Goal: Task Accomplishment & Management: Manage account settings

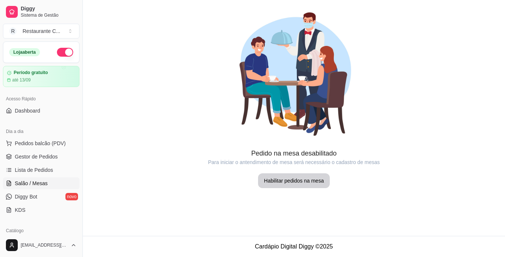
scroll to position [37, 0]
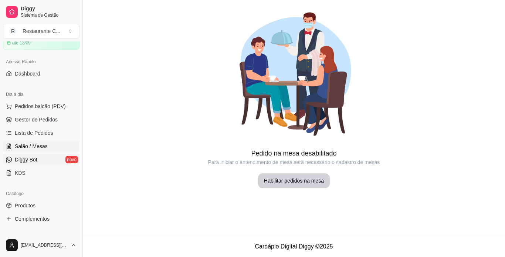
click at [17, 156] on span "Diggy Bot" at bounding box center [26, 159] width 23 height 7
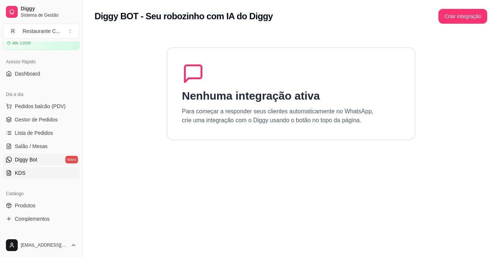
click at [41, 167] on link "KDS" at bounding box center [41, 173] width 77 height 12
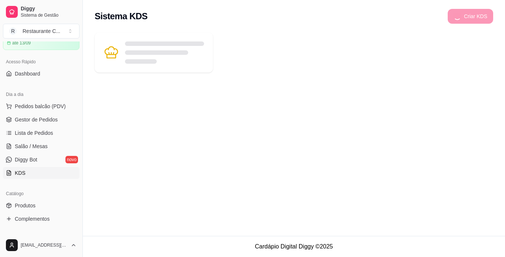
click at [128, 16] on h2 "Sistema KDS" at bounding box center [121, 16] width 53 height 12
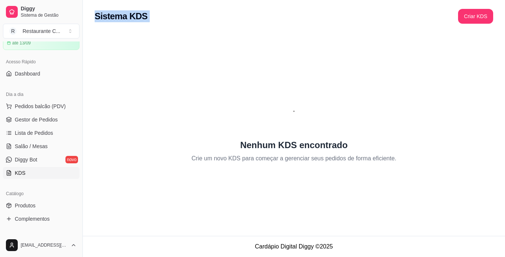
click at [128, 16] on h2 "Sistema KDS" at bounding box center [121, 16] width 53 height 12
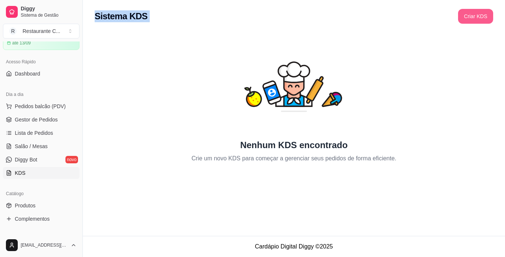
click at [468, 20] on button "Criar KDS" at bounding box center [475, 16] width 35 height 15
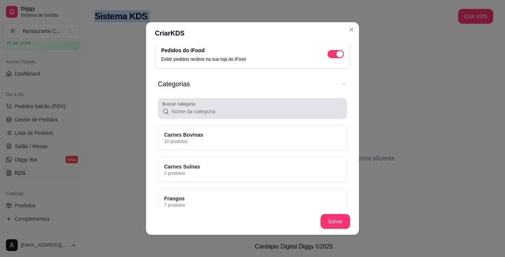
scroll to position [74, 0]
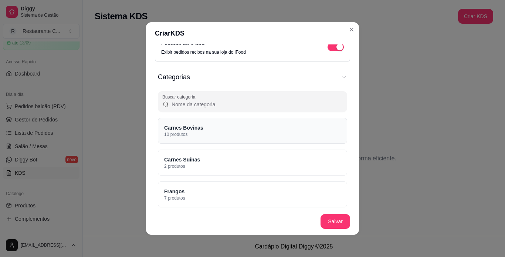
click at [206, 131] on div "Carnes Bovinas 10 produtos" at bounding box center [252, 131] width 189 height 26
click at [337, 218] on button "Salvar" at bounding box center [335, 221] width 30 height 15
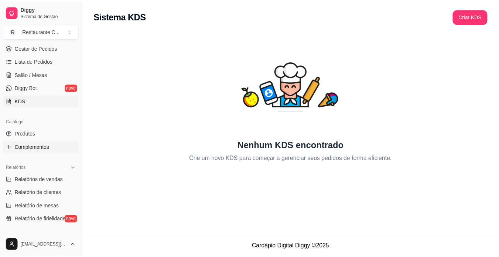
scroll to position [111, 0]
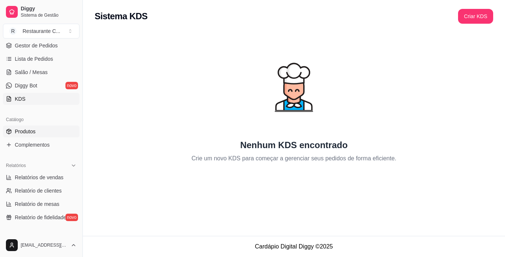
click at [44, 132] on link "Produtos" at bounding box center [41, 131] width 77 height 12
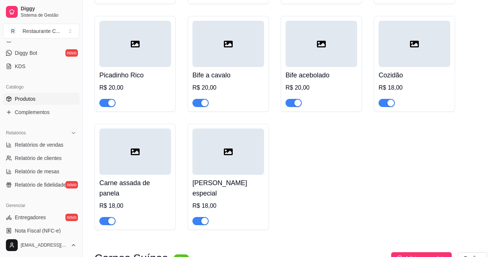
scroll to position [185, 0]
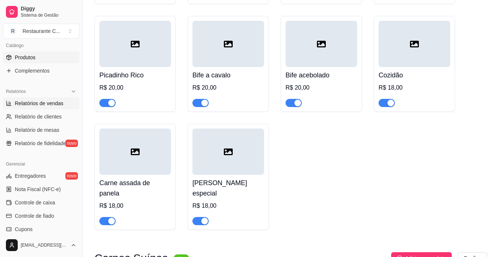
click at [54, 100] on span "Relatórios de vendas" at bounding box center [39, 102] width 49 height 7
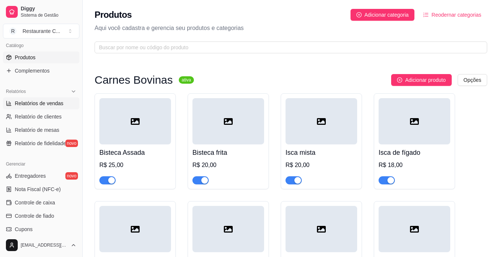
select select "ALL"
select select "0"
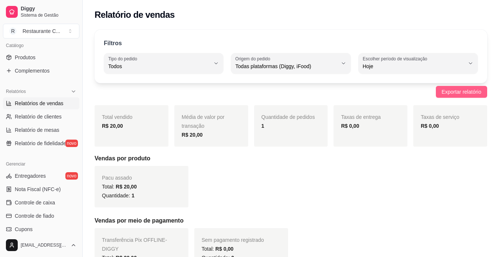
click at [465, 95] on span "Exportar relatório" at bounding box center [462, 92] width 40 height 8
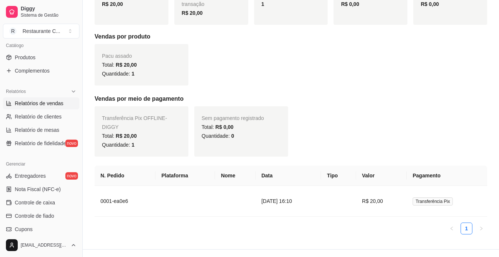
scroll to position [126, 0]
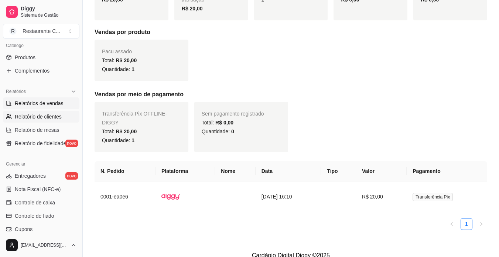
click at [44, 120] on link "Relatório de clientes" at bounding box center [41, 117] width 77 height 12
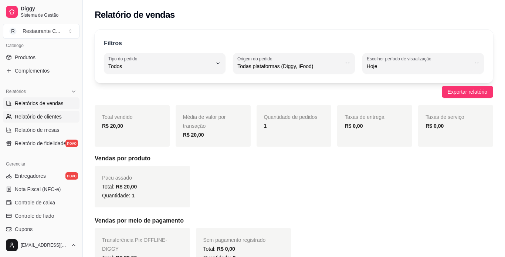
select select "30"
select select "HIGHEST_TOTAL_SPENT_WITH_ORDERS"
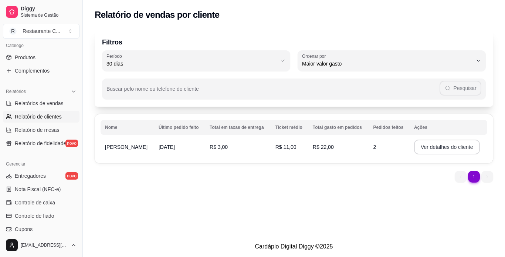
click at [463, 144] on button "Ver detalhes do cliente" at bounding box center [447, 146] width 66 height 15
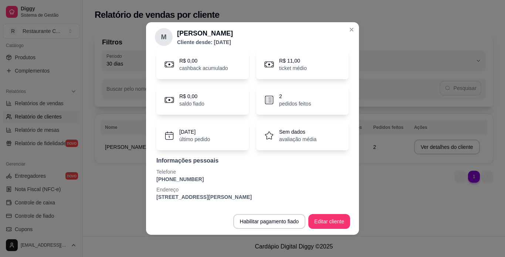
click at [176, 179] on p "[PHONE_NUMBER]" at bounding box center [252, 178] width 192 height 7
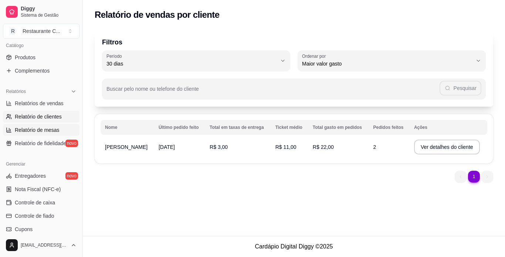
click at [61, 131] on link "Relatório de mesas" at bounding box center [41, 130] width 77 height 12
select select "TOTAL_OF_ORDERS"
select select "7"
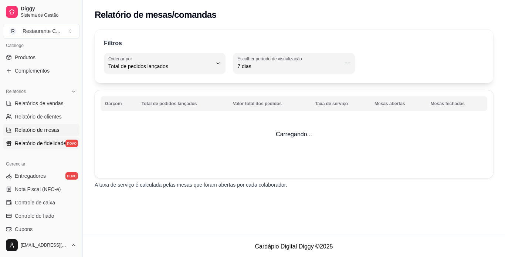
click at [36, 138] on link "Relatório de fidelidade novo" at bounding box center [41, 143] width 77 height 12
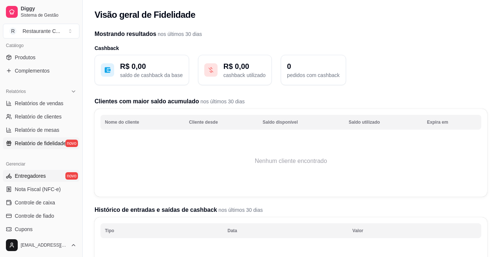
click at [37, 176] on span "Entregadores" at bounding box center [30, 175] width 31 height 7
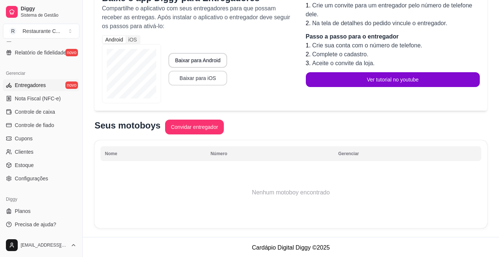
scroll to position [85, 0]
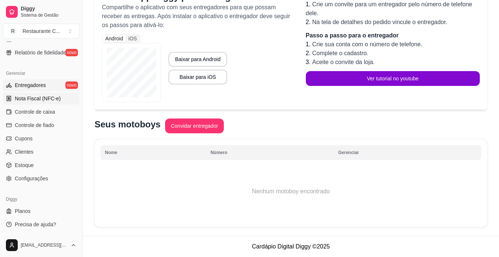
click at [47, 101] on span "Nota Fiscal (NFC-e)" at bounding box center [38, 98] width 46 height 7
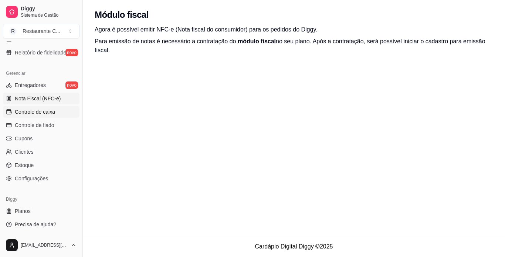
click at [48, 109] on span "Controle de caixa" at bounding box center [35, 111] width 40 height 7
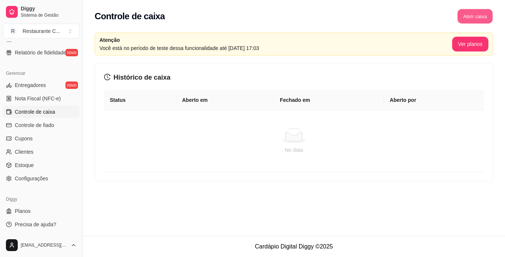
click at [480, 17] on button "Abrir caixa" at bounding box center [474, 16] width 35 height 14
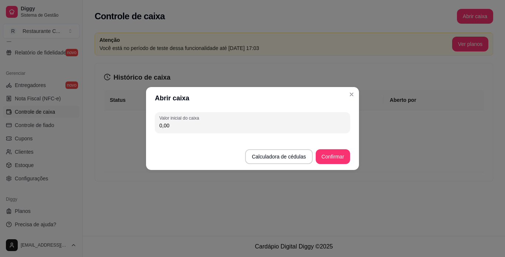
click at [186, 129] on input "0,00" at bounding box center [252, 125] width 186 height 7
click at [296, 160] on button "Calculadora de cédulas" at bounding box center [278, 156] width 67 height 15
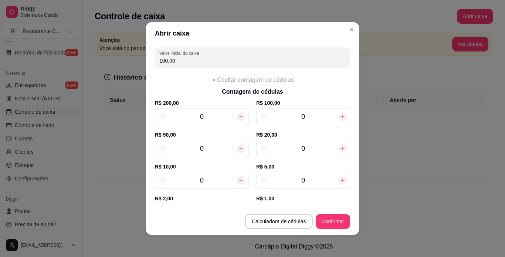
click at [238, 146] on icon at bounding box center [241, 148] width 6 height 6
type input "50,00"
type input "1"
click at [238, 146] on icon at bounding box center [241, 148] width 6 height 6
type input "100,00"
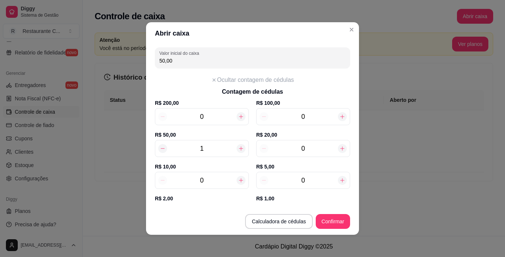
type input "2"
click at [333, 226] on button "Confirmar" at bounding box center [333, 221] width 34 height 15
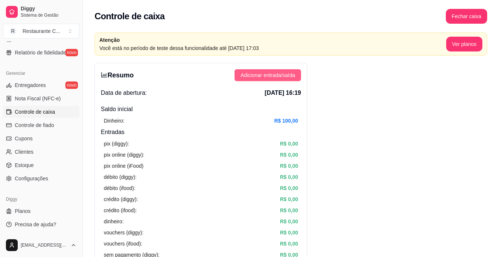
click at [286, 72] on span "Adicionar entrada/saída" at bounding box center [268, 75] width 55 height 8
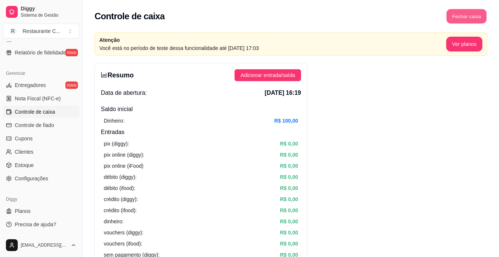
click at [462, 18] on button "Fechar caixa" at bounding box center [467, 16] width 40 height 14
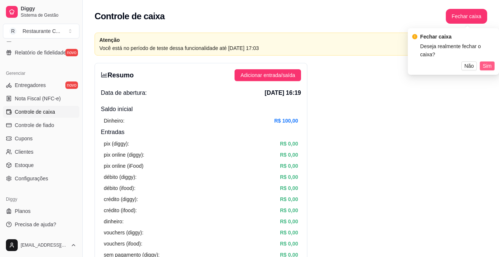
click at [490, 62] on span "Sim" at bounding box center [487, 66] width 9 height 8
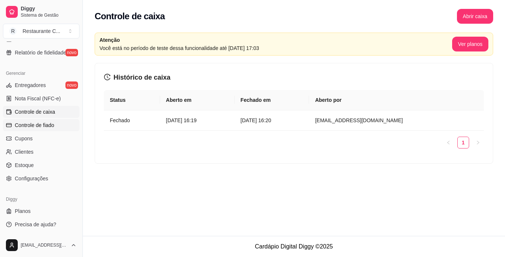
click at [57, 126] on link "Controle de fiado" at bounding box center [41, 125] width 77 height 12
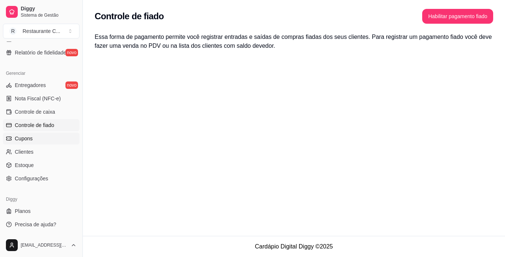
click at [40, 139] on link "Cupons" at bounding box center [41, 138] width 77 height 12
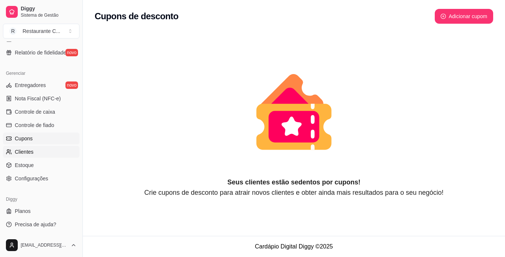
click at [41, 147] on link "Clientes" at bounding box center [41, 152] width 77 height 12
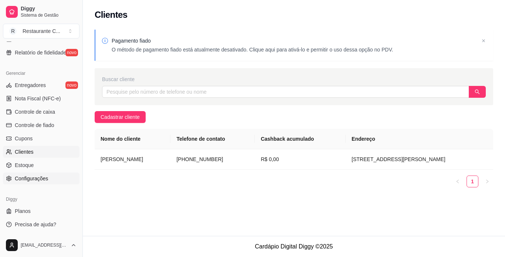
click at [29, 179] on span "Configurações" at bounding box center [31, 177] width 33 height 7
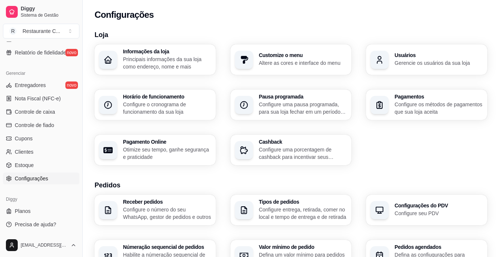
click at [34, 159] on ul "Entregadores novo Nota Fiscal (NFC-e) Controle de caixa Controle de fiado Cupon…" at bounding box center [41, 131] width 77 height 105
click at [35, 159] on link "Estoque" at bounding box center [41, 165] width 77 height 12
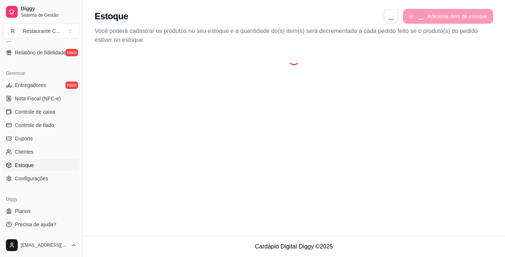
select select "QUANTITY_ORDER"
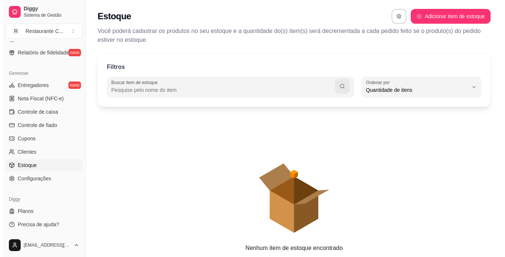
scroll to position [7, 0]
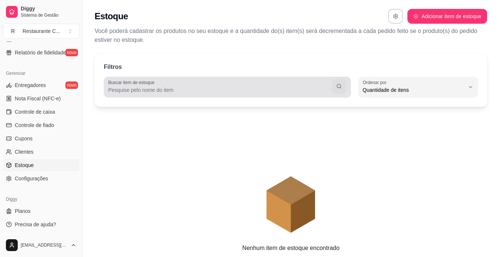
click at [273, 94] on div at bounding box center [227, 86] width 238 height 15
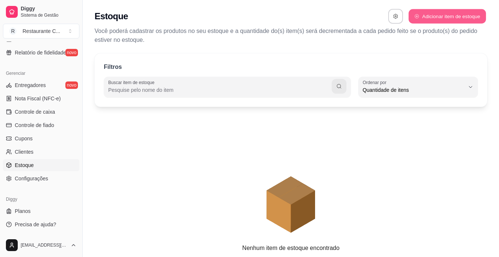
click at [411, 18] on button "Adicionar item de estoque" at bounding box center [447, 16] width 77 height 14
select select "UN"
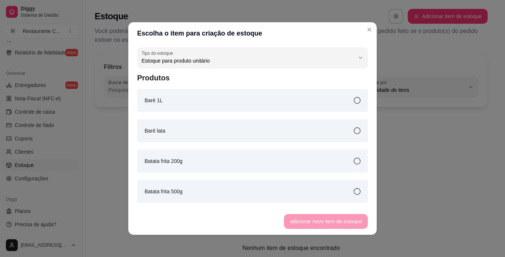
click at [173, 102] on div "Baré 1L" at bounding box center [252, 100] width 231 height 23
click at [339, 226] on button "adicionar novo item de estoque" at bounding box center [326, 221] width 84 height 15
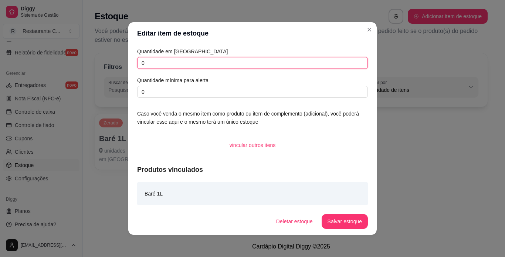
click at [203, 60] on input "0" at bounding box center [252, 63] width 231 height 12
type input "0"
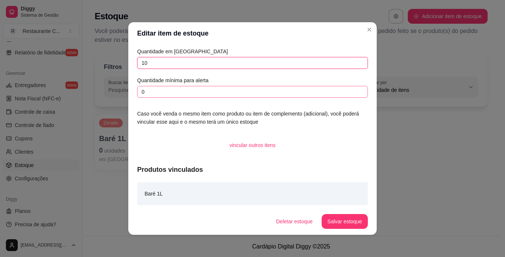
type input "10"
click at [203, 87] on input "0" at bounding box center [252, 92] width 231 height 12
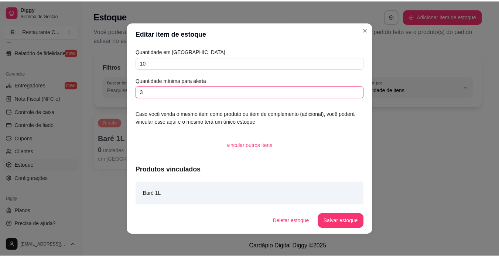
scroll to position [1, 0]
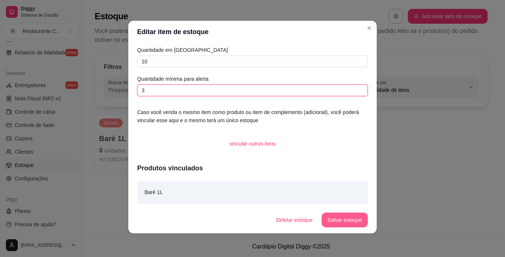
type input "3"
click at [335, 213] on button "Salvar estoque" at bounding box center [344, 220] width 45 height 14
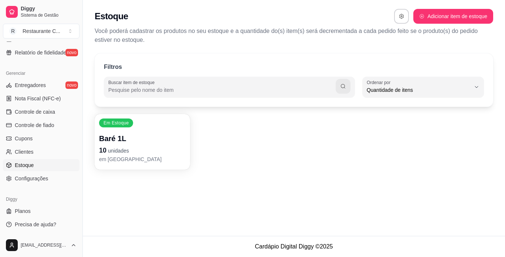
click at [369, 33] on p "Você poderá cadastrar os produtos no seu estoque e a quantidade do(s) item(s) s…" at bounding box center [294, 36] width 398 height 18
click at [50, 183] on link "Configurações" at bounding box center [41, 178] width 77 height 12
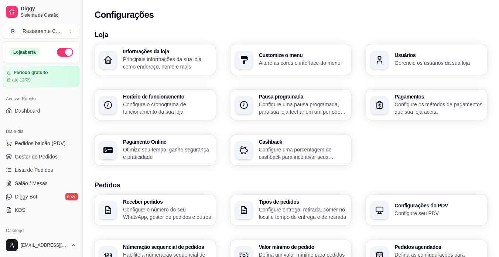
click at [130, 106] on p "Configure o cronograma de funcionamento da sua loja" at bounding box center [167, 108] width 88 height 15
click at [61, 54] on button "button" at bounding box center [65, 52] width 16 height 9
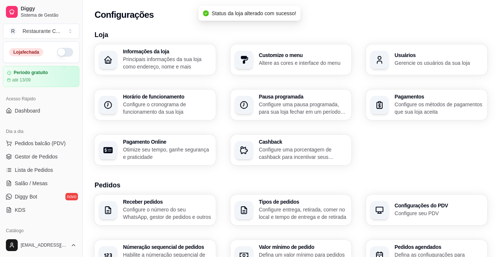
click at [61, 52] on button "button" at bounding box center [65, 52] width 16 height 9
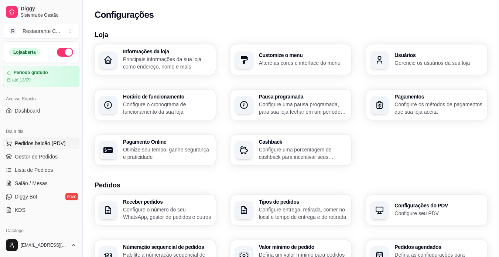
scroll to position [111, 0]
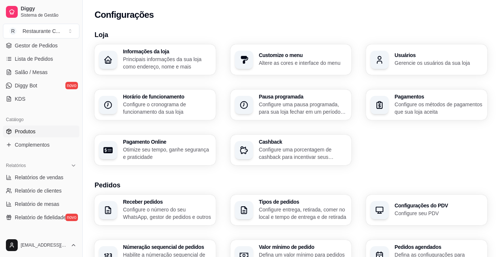
click at [47, 129] on link "Produtos" at bounding box center [41, 131] width 77 height 12
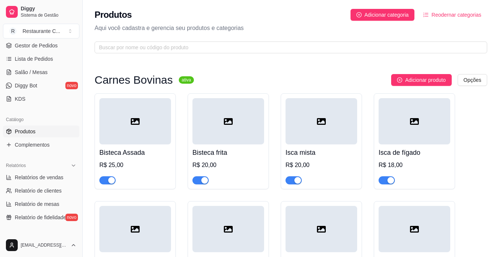
click at [298, 181] on div "button" at bounding box center [298, 180] width 7 height 7
click at [299, 181] on span "button" at bounding box center [294, 180] width 16 height 8
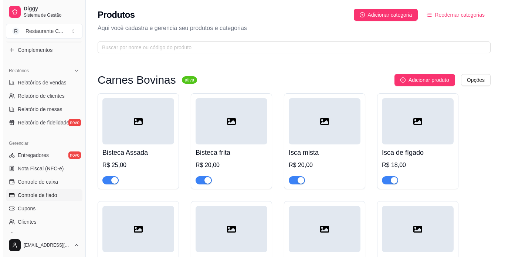
scroll to position [275, 0]
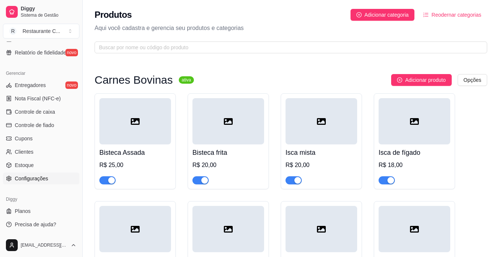
click at [48, 181] on link "Configurações" at bounding box center [41, 178] width 77 height 12
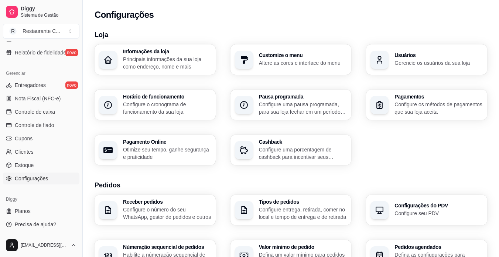
click at [425, 73] on div "Usuários Gerencie os usuários da sua loja" at bounding box center [426, 59] width 121 height 30
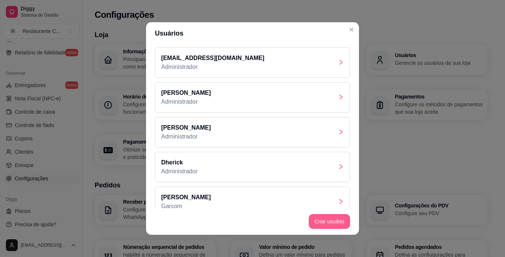
click at [323, 218] on button "Criar usuário" at bounding box center [329, 221] width 41 height 15
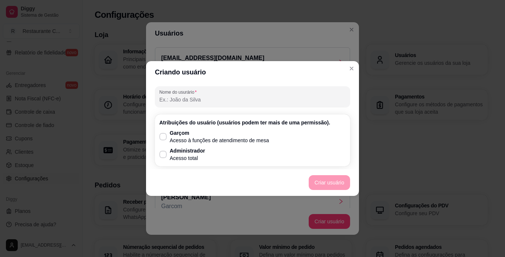
click at [239, 102] on input "Nome do usurário" at bounding box center [252, 99] width 186 height 7
type input "Celular"
click at [176, 158] on p "Acesso total" at bounding box center [187, 157] width 35 height 7
click at [164, 158] on input "Administrador Acesso total" at bounding box center [161, 158] width 5 height 5
checkbox input "true"
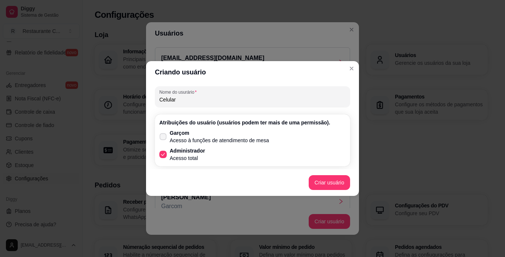
click at [181, 138] on p "Acesso à funções de atendimento de mesa" at bounding box center [219, 139] width 99 height 7
click at [164, 138] on input "Garçom Acesso à funções de atendimento de mesa" at bounding box center [161, 140] width 5 height 5
click at [180, 136] on p "Garçom" at bounding box center [219, 132] width 99 height 7
click at [164, 138] on input "Garçom Acesso à funções de atendimento de mesa" at bounding box center [161, 140] width 5 height 5
checkbox input "false"
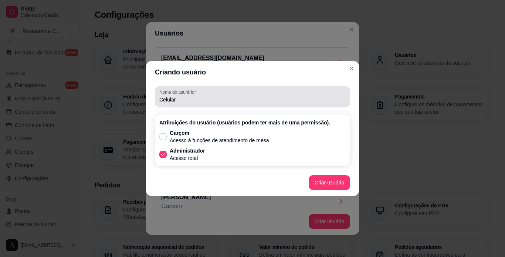
click at [193, 106] on div "Nome do usurário Celular" at bounding box center [252, 96] width 195 height 21
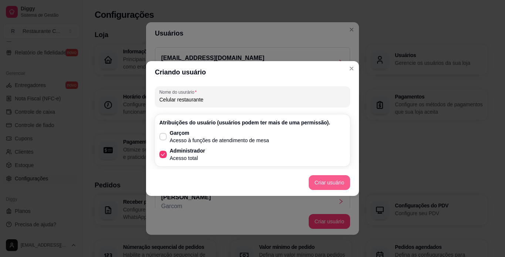
type input "Celular restaurante"
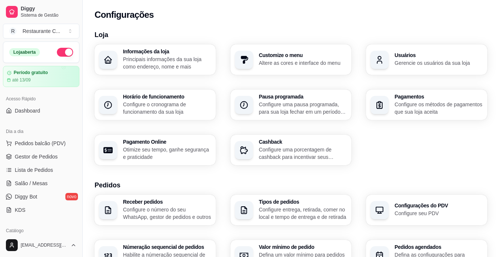
click at [164, 111] on p "Configure o cronograma de funcionamento da sua loja" at bounding box center [167, 108] width 88 height 15
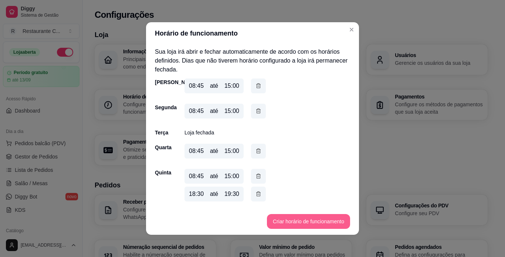
click at [303, 227] on button "Criar horário de funcionamento" at bounding box center [308, 221] width 83 height 15
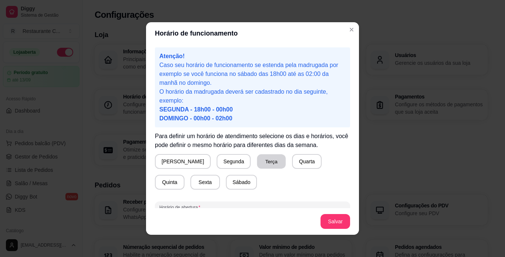
click at [257, 165] on button "Terça" at bounding box center [271, 161] width 29 height 14
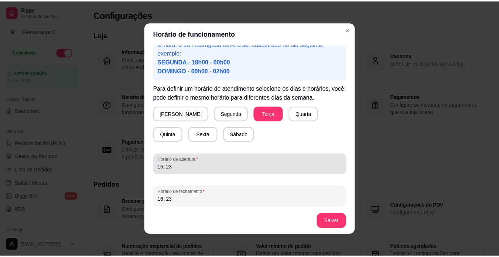
scroll to position [50, 0]
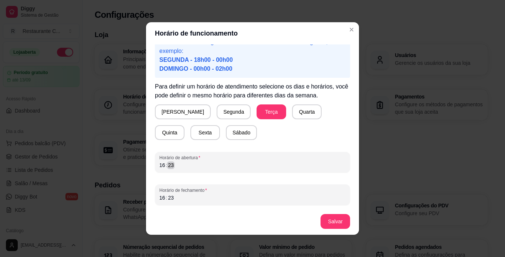
click at [235, 168] on div "16 : 23" at bounding box center [252, 164] width 186 height 9
click at [159, 197] on div "16" at bounding box center [162, 197] width 7 height 7
drag, startPoint x: 313, startPoint y: 220, endPoint x: 326, endPoint y: 223, distance: 13.7
click at [313, 220] on footer "Salvar" at bounding box center [252, 221] width 213 height 27
click at [344, 222] on button "Salvar" at bounding box center [335, 221] width 30 height 15
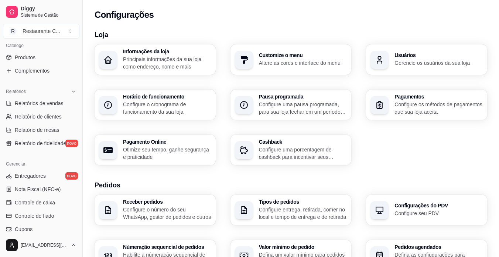
scroll to position [0, 0]
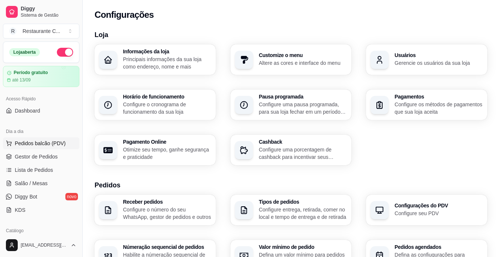
click at [54, 145] on span "Pedidos balcão (PDV)" at bounding box center [40, 142] width 51 height 7
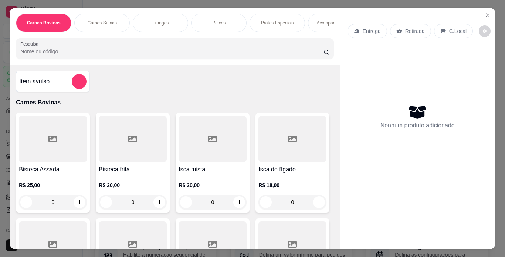
click at [490, 17] on div "Entrega Retirada C.Local Nenhum produto adicionado" at bounding box center [417, 122] width 155 height 229
click at [486, 14] on icon "Close" at bounding box center [487, 15] width 3 height 3
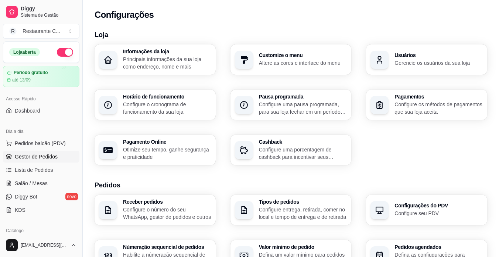
click at [31, 159] on span "Gestor de Pedidos" at bounding box center [36, 156] width 43 height 7
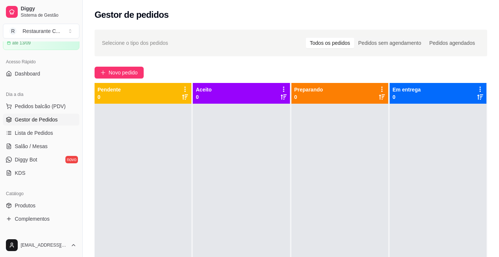
scroll to position [74, 0]
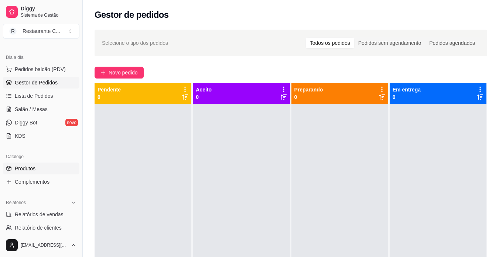
click at [43, 165] on link "Produtos" at bounding box center [41, 168] width 77 height 12
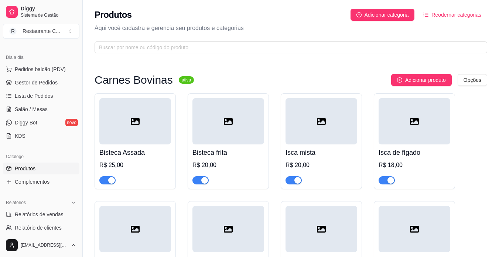
click at [143, 145] on div "Bisteca Assada R$ 25,00" at bounding box center [135, 164] width 72 height 40
click at [47, 73] on button "Pedidos balcão (PDV)" at bounding box center [41, 69] width 77 height 12
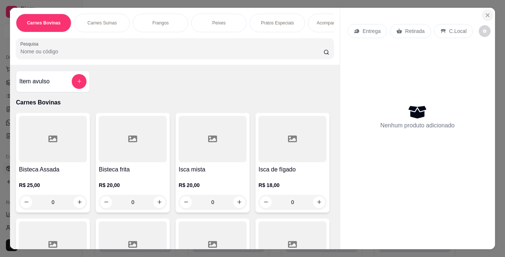
click at [485, 12] on icon "Close" at bounding box center [488, 15] width 6 height 6
